Goal: Use online tool/utility

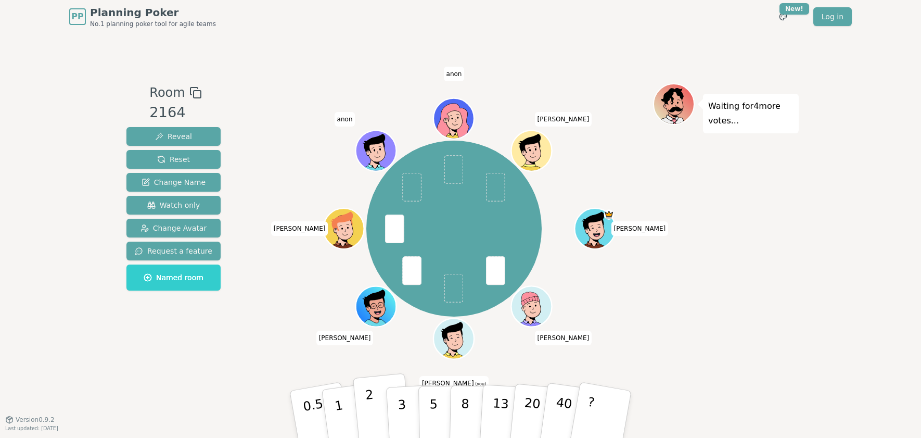
click at [374, 412] on p "2" at bounding box center [372, 415] width 14 height 57
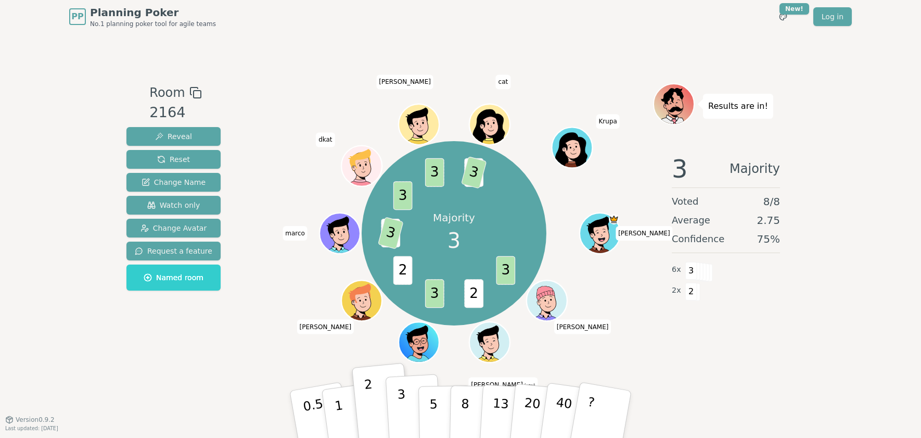
click at [400, 407] on p "3" at bounding box center [402, 415] width 11 height 57
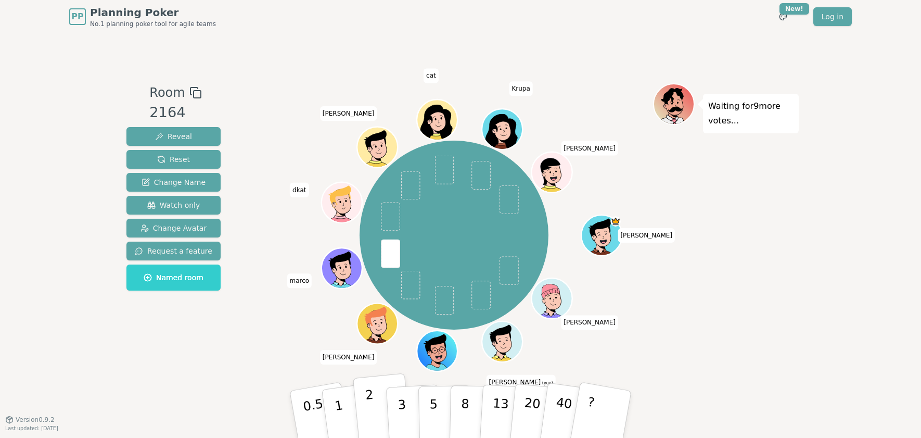
click at [383, 410] on button "2" at bounding box center [382, 414] width 59 height 83
click at [382, 412] on button "2" at bounding box center [382, 414] width 59 height 83
click at [375, 412] on button "2" at bounding box center [382, 414] width 59 height 83
click at [378, 407] on button "2" at bounding box center [382, 414] width 59 height 83
click at [378, 410] on button "2" at bounding box center [382, 414] width 59 height 83
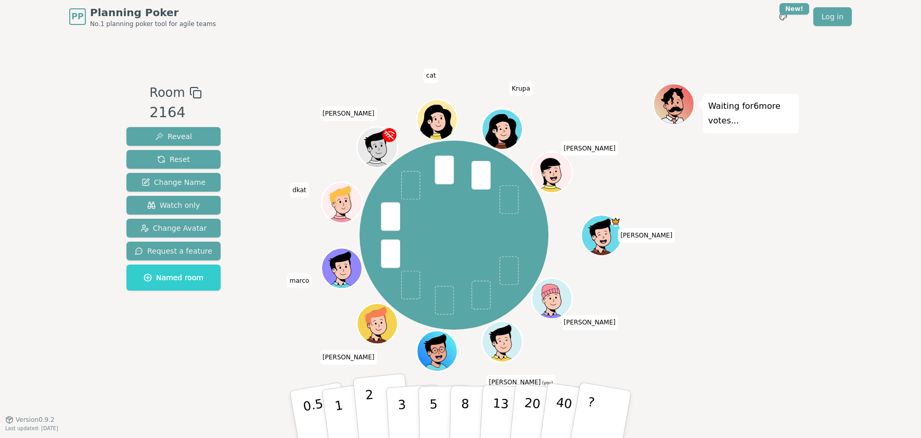
click at [379, 413] on button "2" at bounding box center [382, 414] width 59 height 83
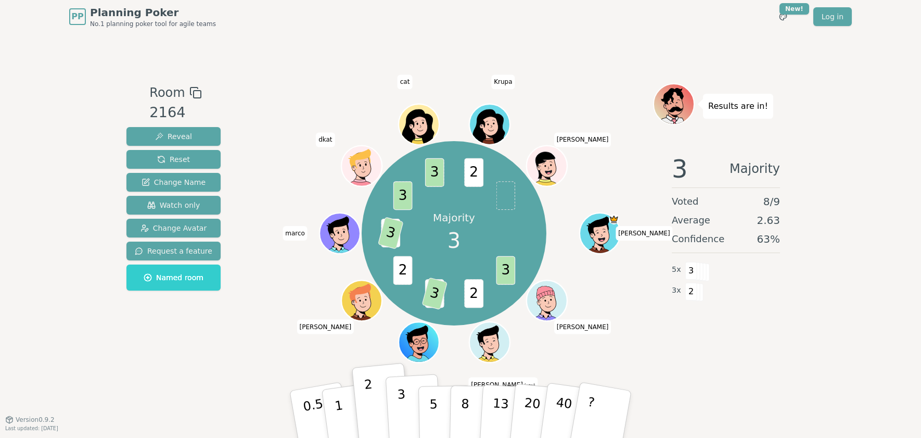
click at [407, 401] on button "3" at bounding box center [414, 414] width 57 height 81
